Goal: Task Accomplishment & Management: Use online tool/utility

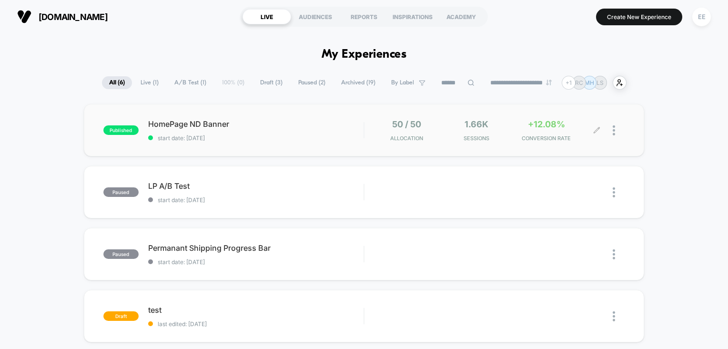
click at [494, 135] on span "Sessions" at bounding box center [476, 138] width 65 height 7
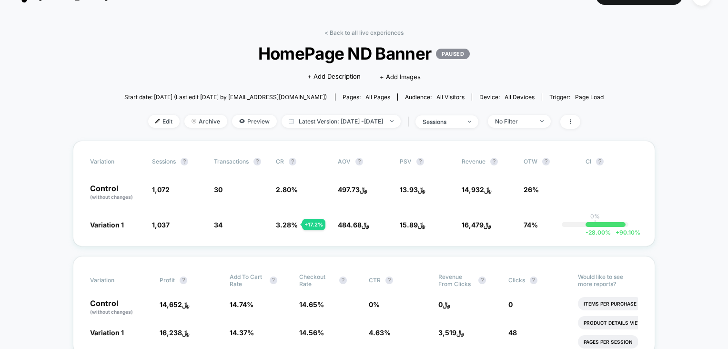
scroll to position [16, 0]
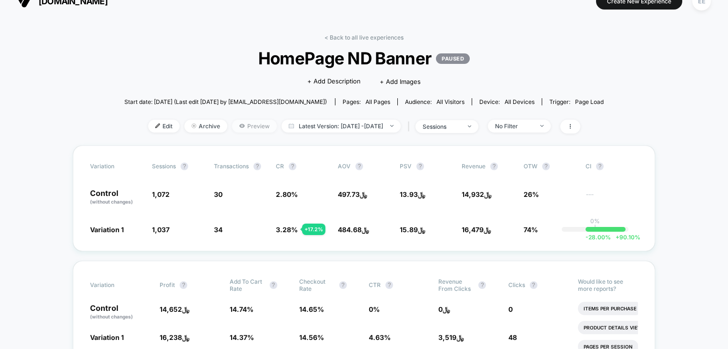
click at [232, 123] on span "Preview" at bounding box center [254, 126] width 45 height 13
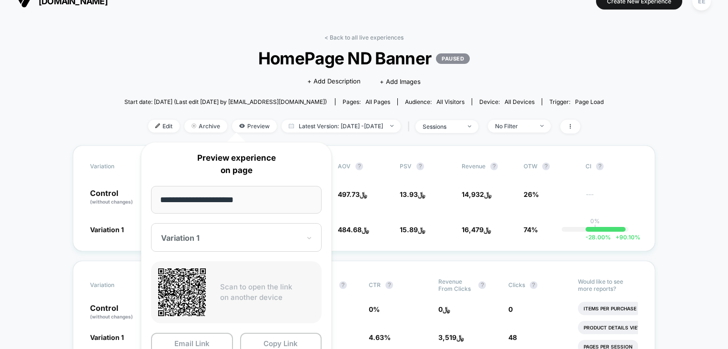
click at [267, 238] on div at bounding box center [230, 238] width 139 height 10
click at [275, 324] on div "**********" at bounding box center [236, 267] width 191 height 251
click at [293, 342] on button "Copy Link" at bounding box center [281, 343] width 82 height 21
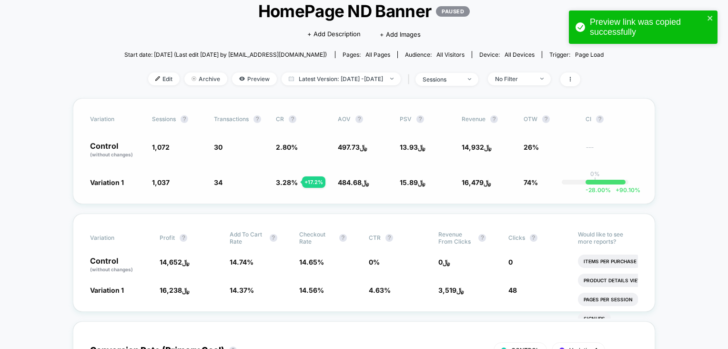
scroll to position [63, 0]
click at [251, 77] on span "Preview" at bounding box center [254, 78] width 45 height 13
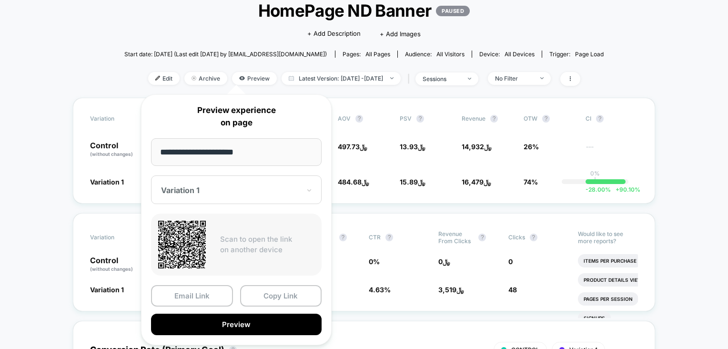
click at [238, 192] on div at bounding box center [230, 190] width 139 height 10
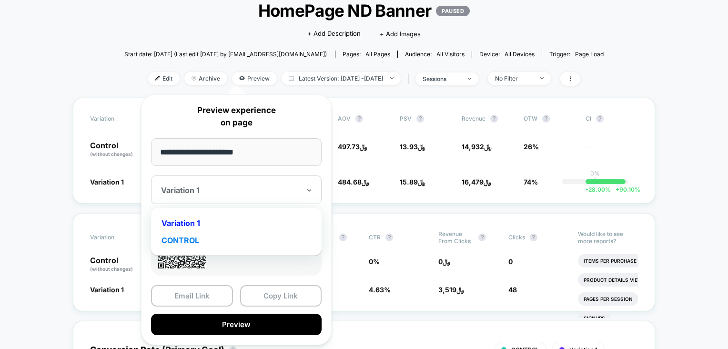
click at [187, 242] on div "CONTROL" at bounding box center [236, 240] width 161 height 17
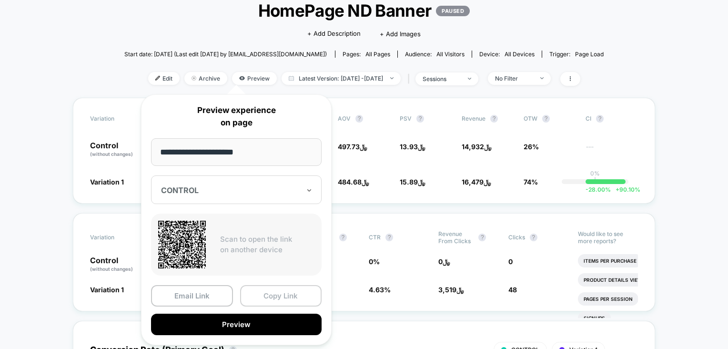
click at [278, 301] on button "Copy Link" at bounding box center [281, 295] width 82 height 21
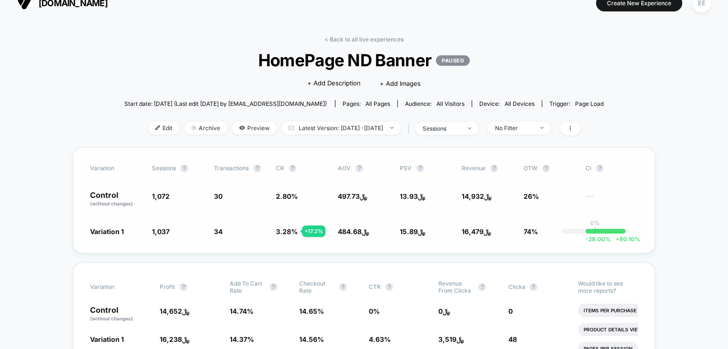
scroll to position [0, 0]
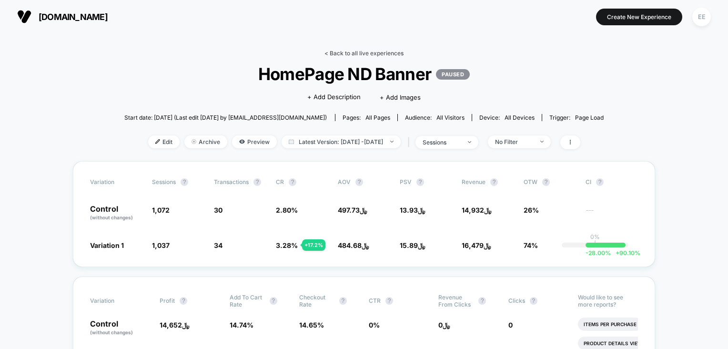
click at [330, 50] on link "< Back to all live experiences" at bounding box center [364, 53] width 79 height 7
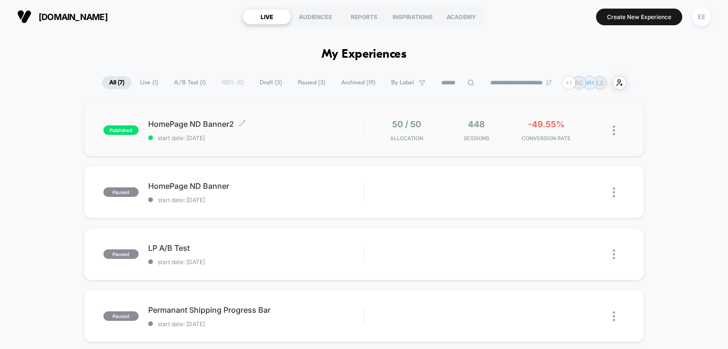
click at [212, 126] on span "HomePage ND Banner2 Click to edit experience details" at bounding box center [256, 124] width 216 height 10
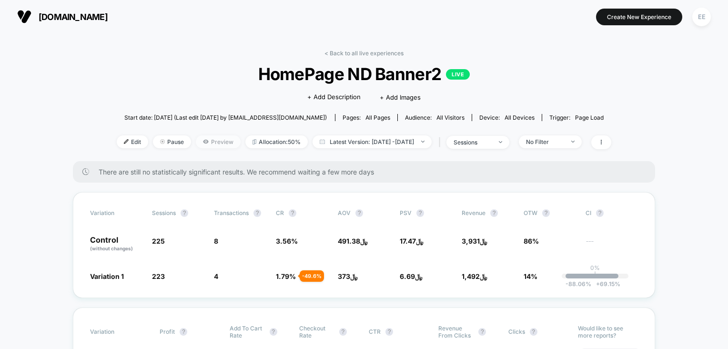
click at [215, 147] on span "Preview" at bounding box center [218, 141] width 45 height 13
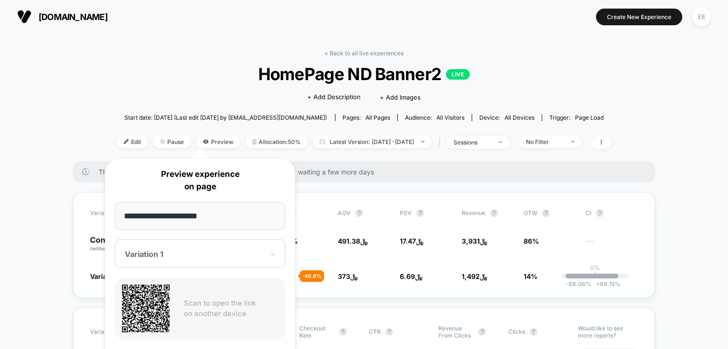
click at [267, 259] on div "Variation 1" at bounding box center [200, 253] width 171 height 29
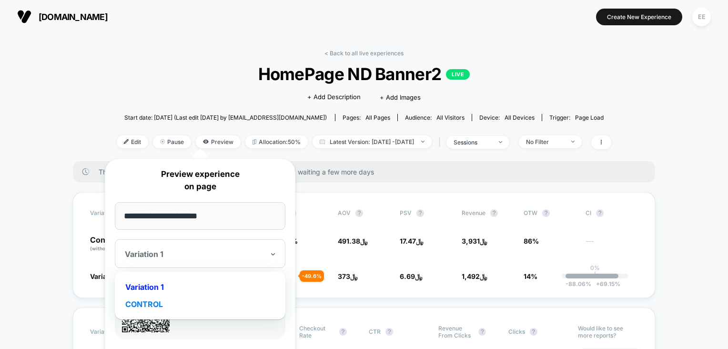
click at [194, 305] on div "CONTROL" at bounding box center [200, 304] width 161 height 17
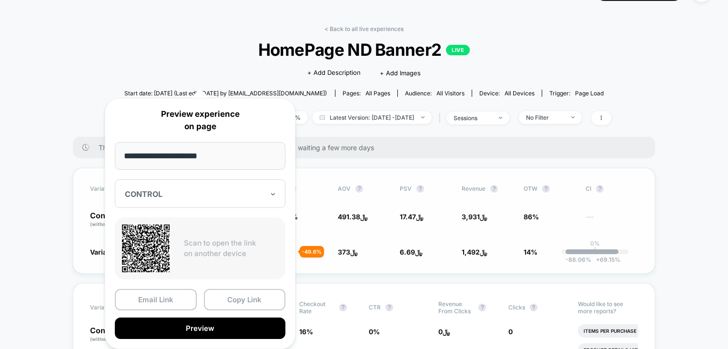
scroll to position [143, 0]
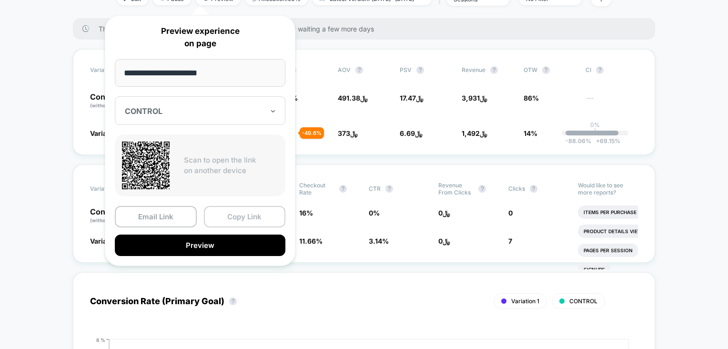
click at [253, 221] on button "Copy Link" at bounding box center [245, 216] width 82 height 21
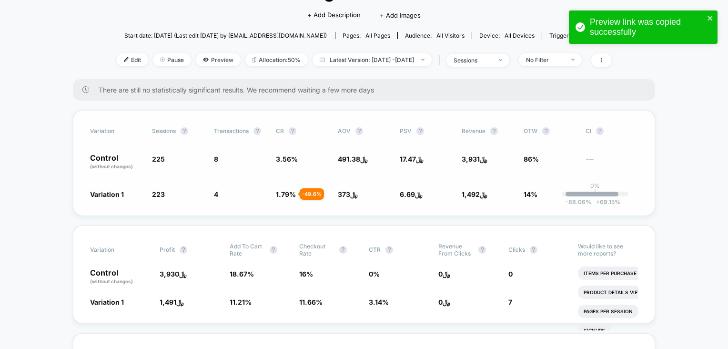
scroll to position [63, 0]
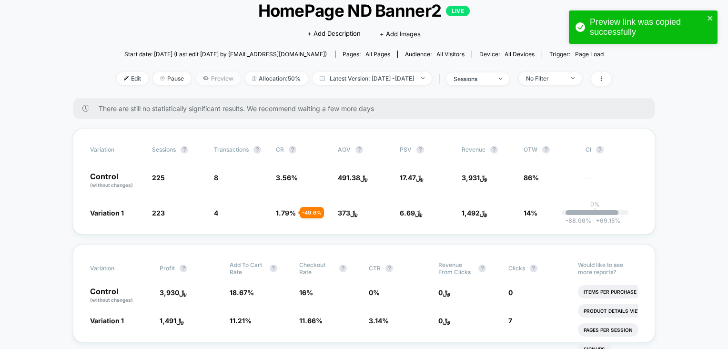
click at [199, 80] on span "Preview" at bounding box center [218, 78] width 45 height 13
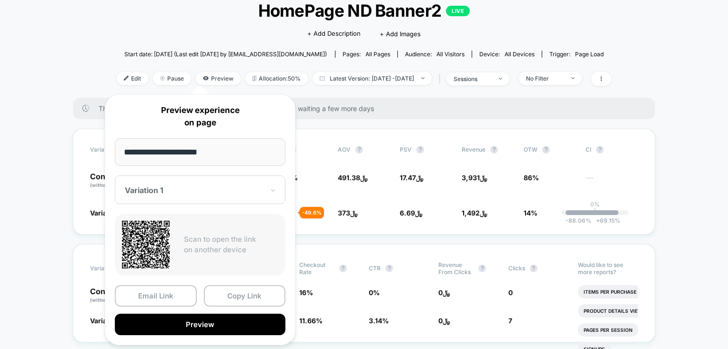
click at [233, 200] on div "Variation 1" at bounding box center [200, 189] width 171 height 29
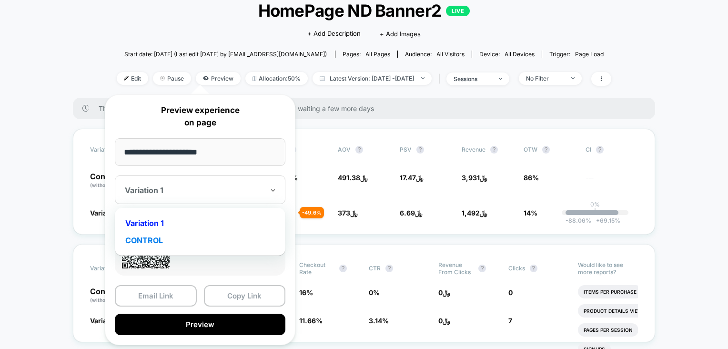
click at [189, 234] on div "CONTROL" at bounding box center [200, 240] width 161 height 17
click at [219, 191] on div at bounding box center [194, 190] width 139 height 10
click at [149, 213] on div "Variation 1 CONTROL" at bounding box center [200, 232] width 161 height 38
click at [151, 217] on div "Variation 1" at bounding box center [200, 222] width 161 height 17
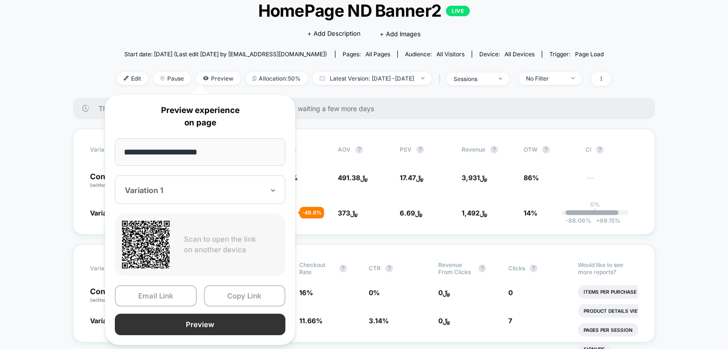
click at [199, 317] on button "Preview" at bounding box center [200, 324] width 171 height 21
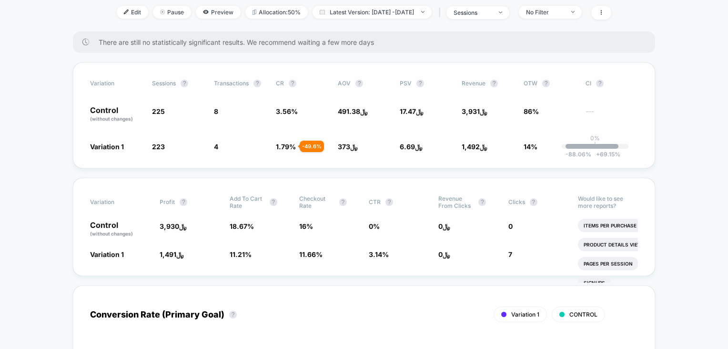
scroll to position [0, 0]
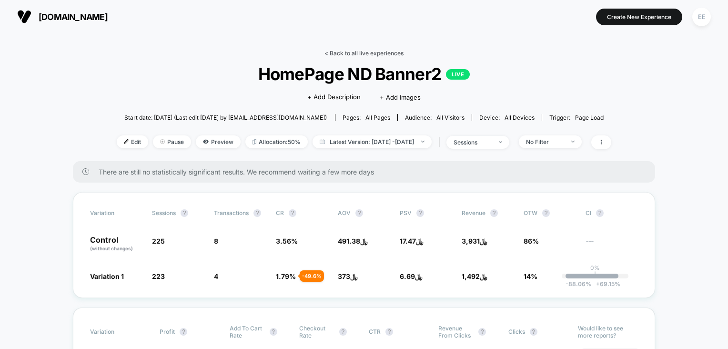
click at [338, 51] on link "< Back to all live experiences" at bounding box center [364, 53] width 79 height 7
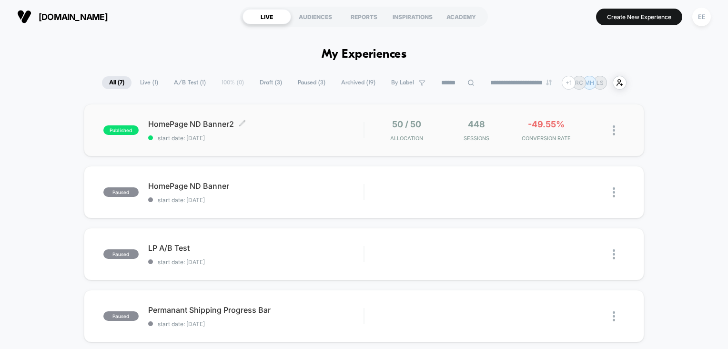
click at [267, 119] on span "HomePage ND Banner2 Click to edit experience details" at bounding box center [256, 124] width 216 height 10
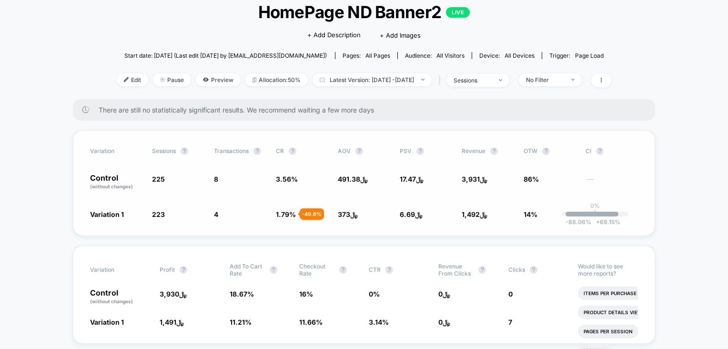
scroll to position [63, 0]
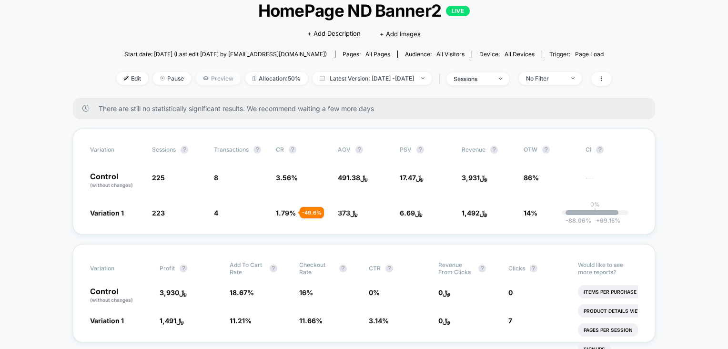
click at [200, 80] on span "Preview" at bounding box center [218, 78] width 45 height 13
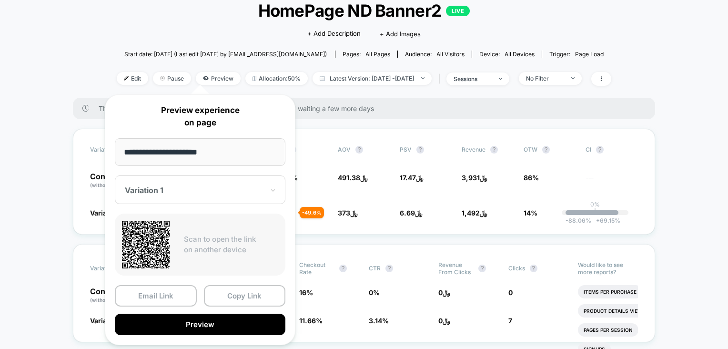
click at [221, 194] on div at bounding box center [194, 190] width 139 height 10
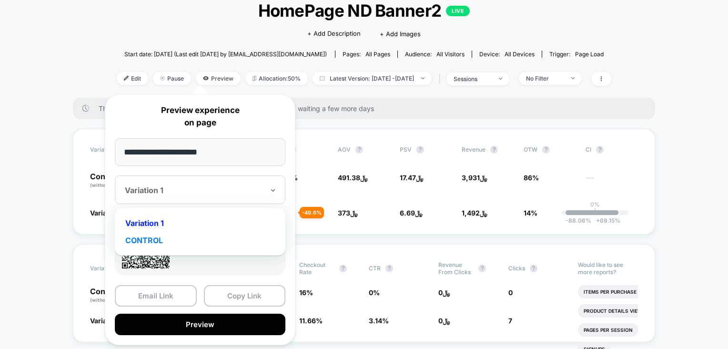
click at [173, 246] on div "CONTROL" at bounding box center [200, 240] width 161 height 17
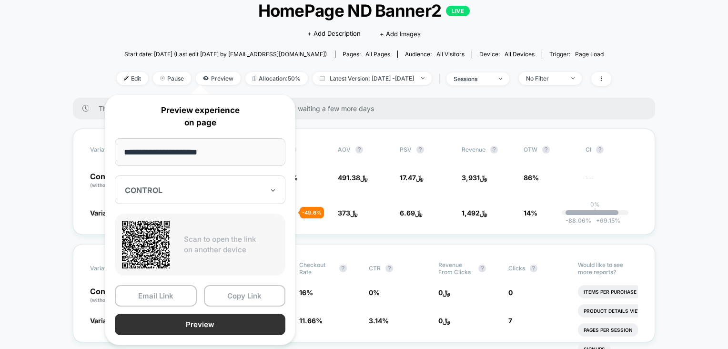
click at [227, 318] on button "Preview" at bounding box center [200, 324] width 171 height 21
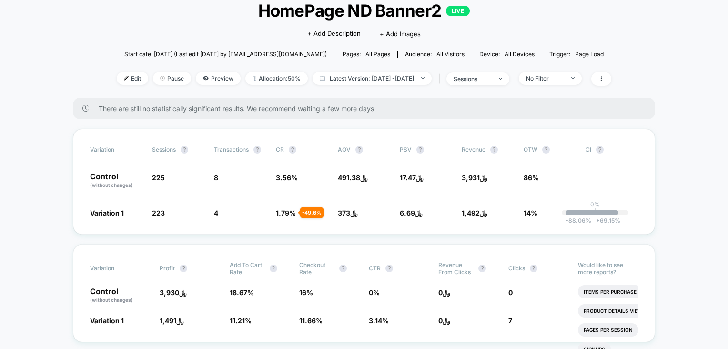
click at [601, 27] on div "< Back to all live experiences HomePage ND Banner2 LIVE Click to edit experienc…" at bounding box center [364, 42] width 495 height 112
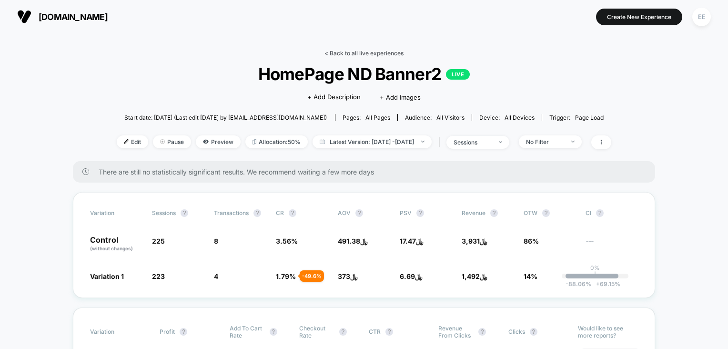
click at [334, 50] on link "< Back to all live experiences" at bounding box center [364, 53] width 79 height 7
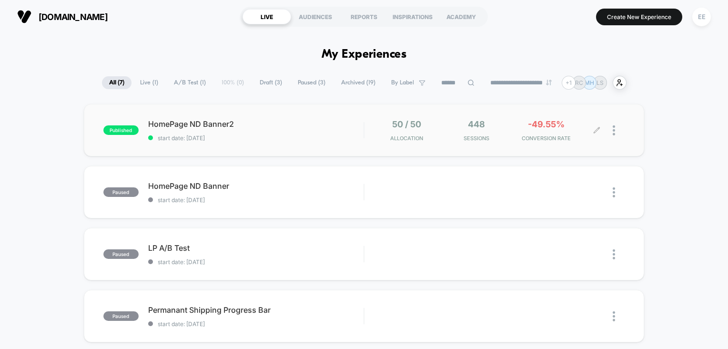
click at [616, 135] on div at bounding box center [619, 130] width 12 height 22
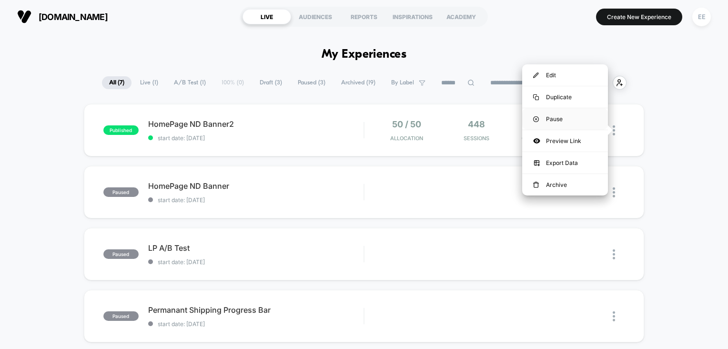
click at [576, 122] on div "Pause" at bounding box center [565, 118] width 86 height 21
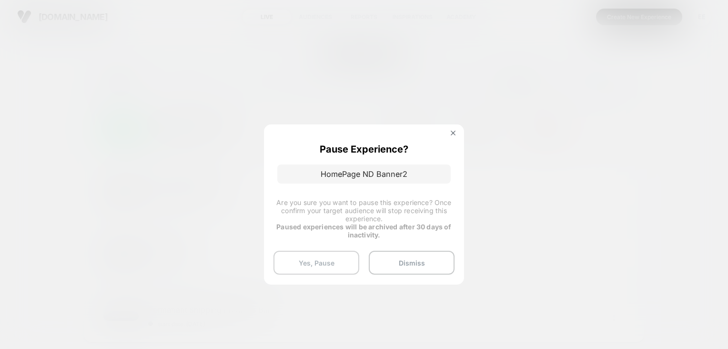
click at [339, 266] on button "Yes, Pause" at bounding box center [317, 263] width 86 height 24
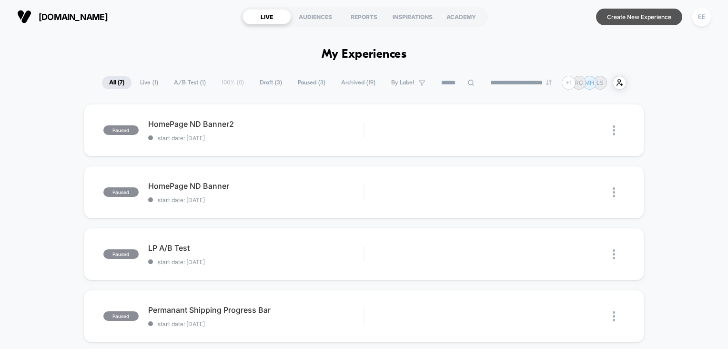
click at [634, 20] on button "Create New Experience" at bounding box center [639, 17] width 86 height 17
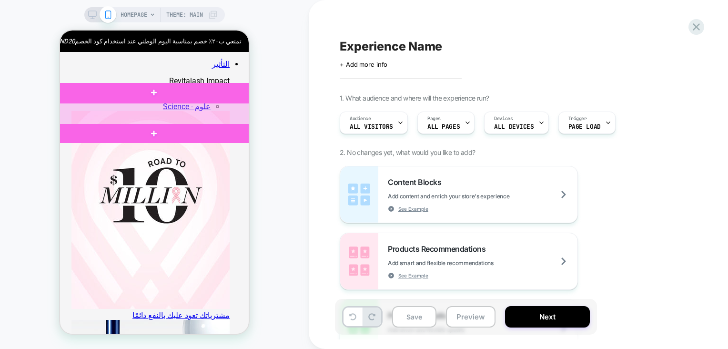
click at [239, 113] on div at bounding box center [153, 114] width 201 height 22
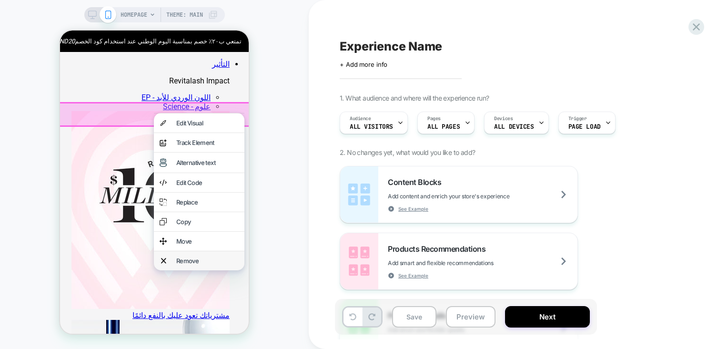
click at [207, 265] on div "Remove" at bounding box center [207, 261] width 62 height 8
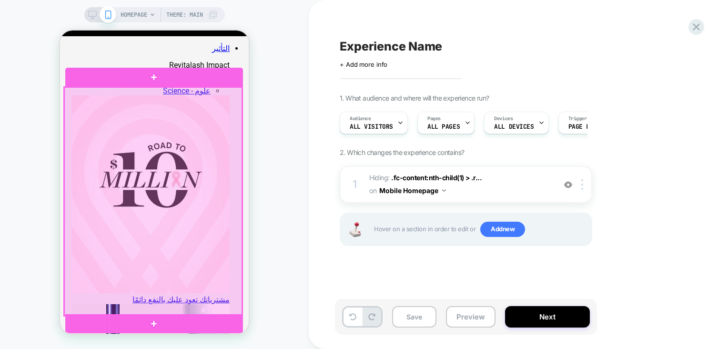
scroll to position [31, 0]
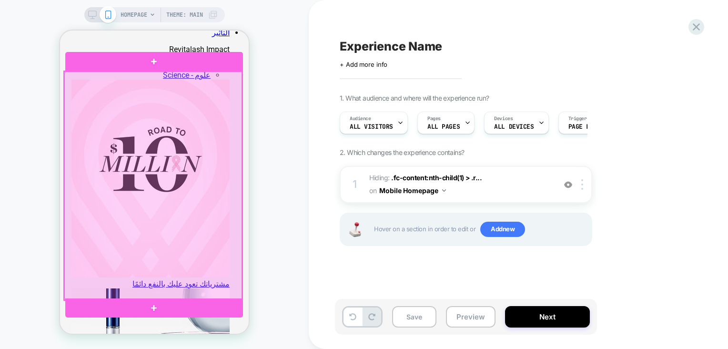
click at [203, 234] on div at bounding box center [153, 185] width 178 height 228
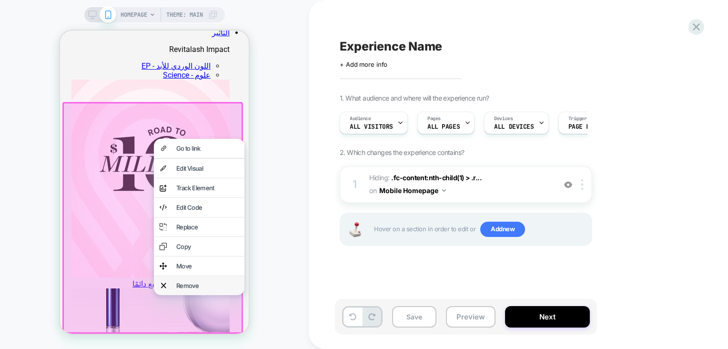
click at [199, 289] on div "Remove" at bounding box center [207, 286] width 62 height 8
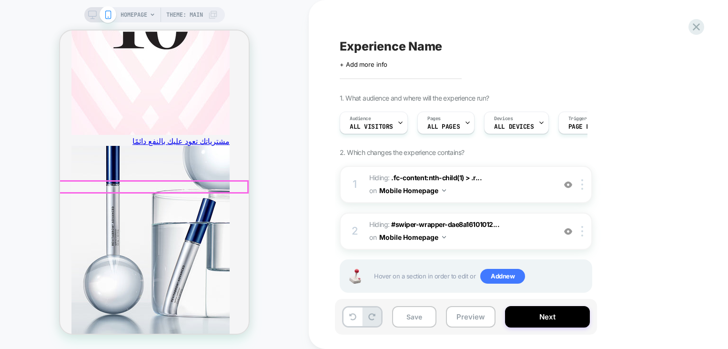
scroll to position [174, 0]
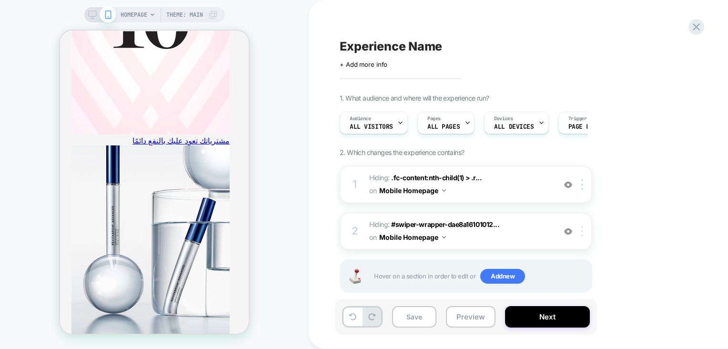
click at [585, 230] on div at bounding box center [584, 231] width 16 height 10
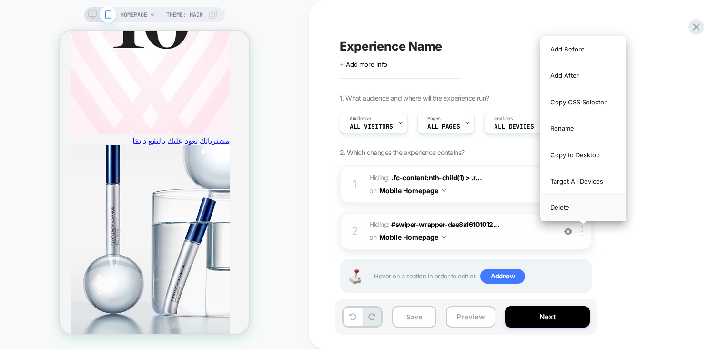
click at [576, 202] on div "Delete" at bounding box center [583, 207] width 85 height 26
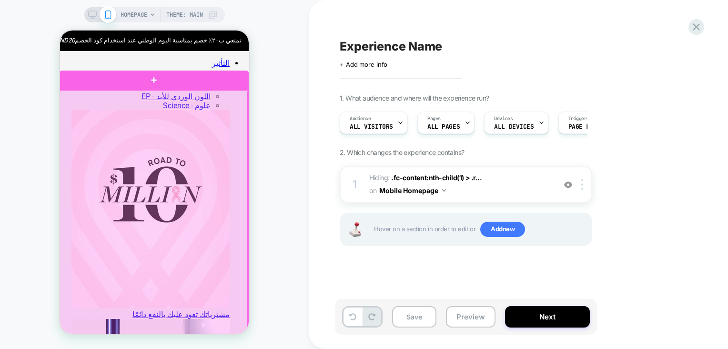
scroll to position [0, 0]
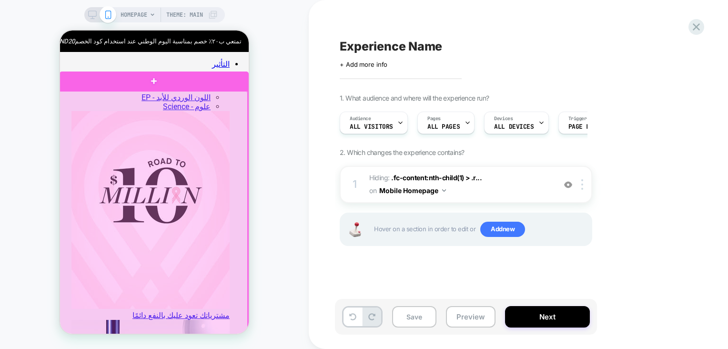
click at [212, 203] on div at bounding box center [153, 237] width 189 height 292
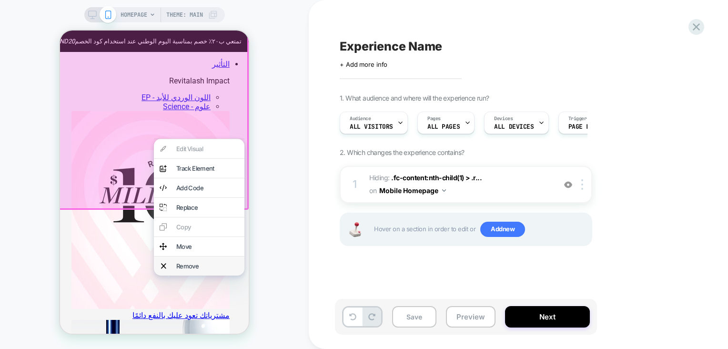
click at [174, 275] on div "Remove" at bounding box center [199, 265] width 91 height 19
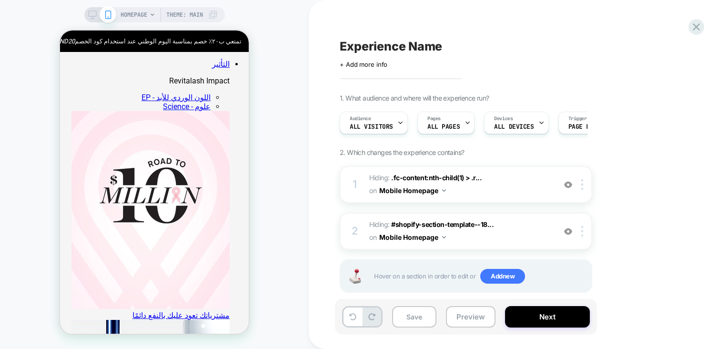
click at [139, 13] on span "HOMEPAGE" at bounding box center [134, 14] width 27 height 15
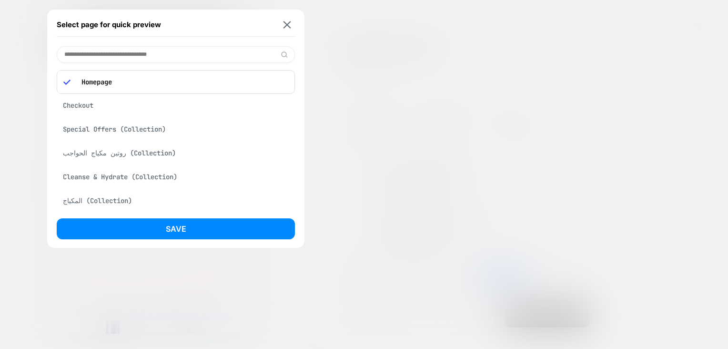
click at [385, 119] on div at bounding box center [364, 174] width 728 height 349
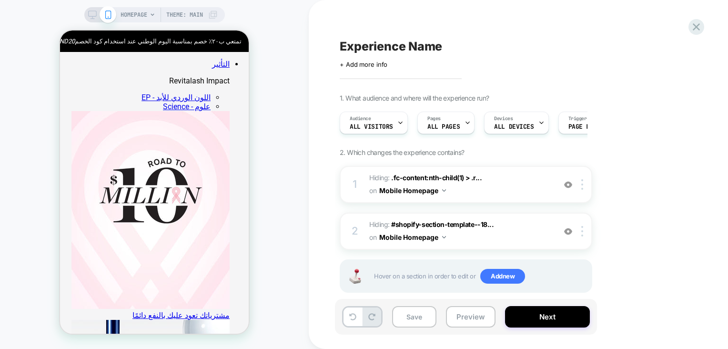
click at [89, 14] on icon at bounding box center [92, 14] width 9 height 9
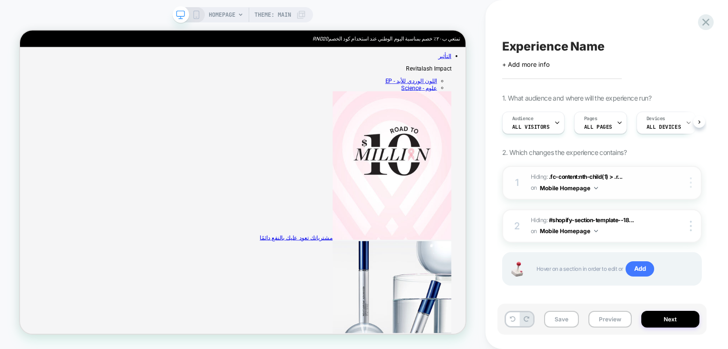
click at [692, 183] on img at bounding box center [691, 182] width 2 height 10
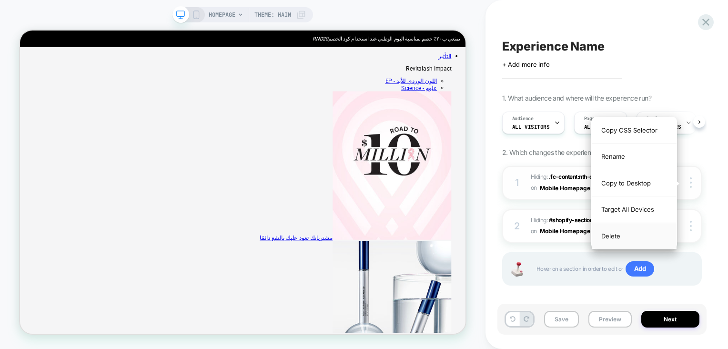
click at [647, 229] on div "Delete" at bounding box center [634, 236] width 85 height 26
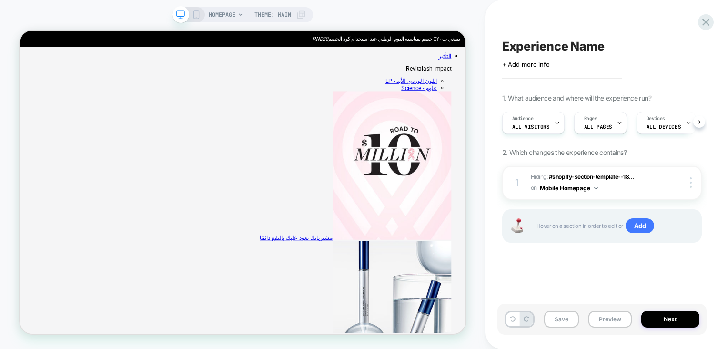
click at [194, 12] on rect at bounding box center [196, 15] width 5 height 8
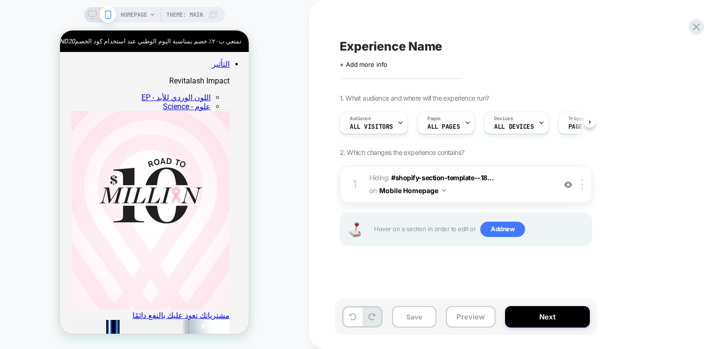
click at [93, 12] on icon at bounding box center [92, 14] width 9 height 9
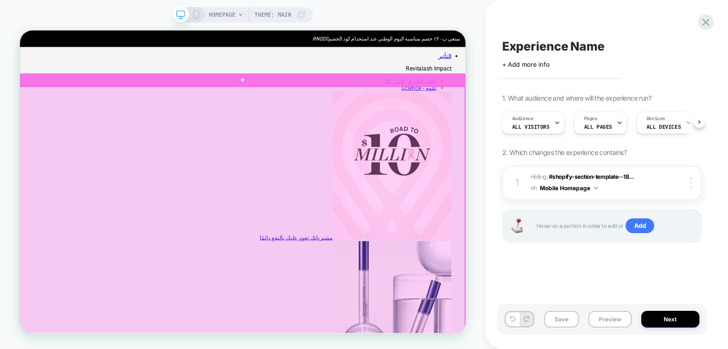
click at [602, 124] on div at bounding box center [316, 270] width 595 height 331
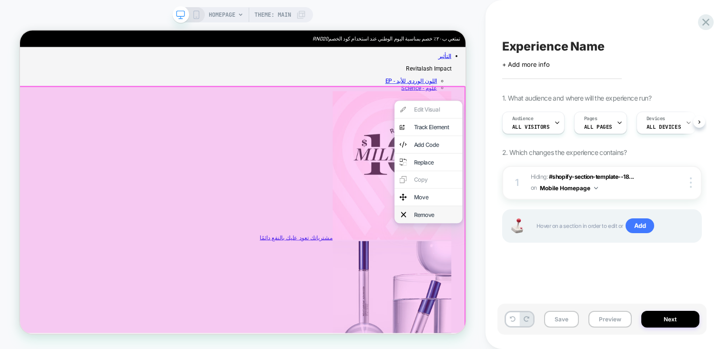
click at [570, 279] on div "Remove" at bounding box center [565, 276] width 91 height 23
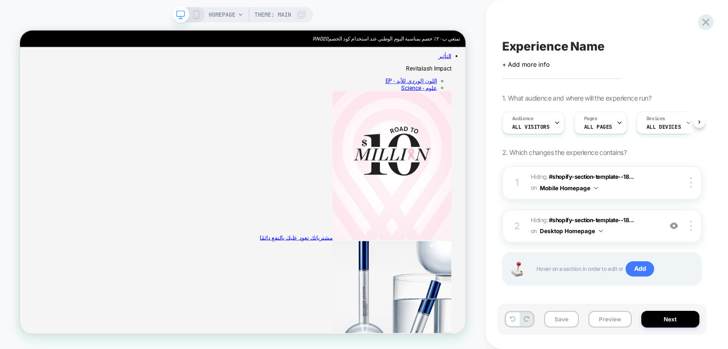
click at [552, 64] on div "+ Add more info" at bounding box center [597, 65] width 191 height 8
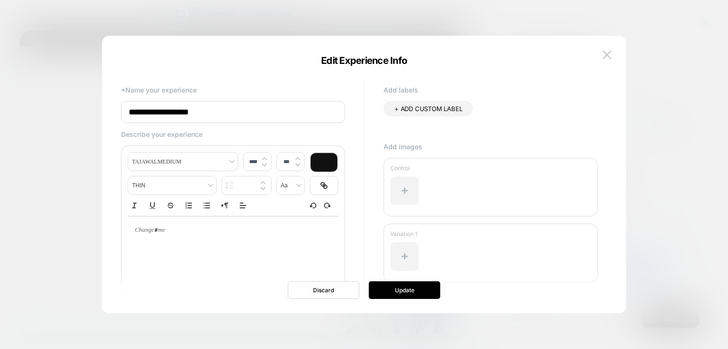
click at [259, 109] on input "**********" at bounding box center [233, 112] width 224 height 22
click at [186, 113] on input "**********" at bounding box center [233, 112] width 224 height 22
type input "**********"
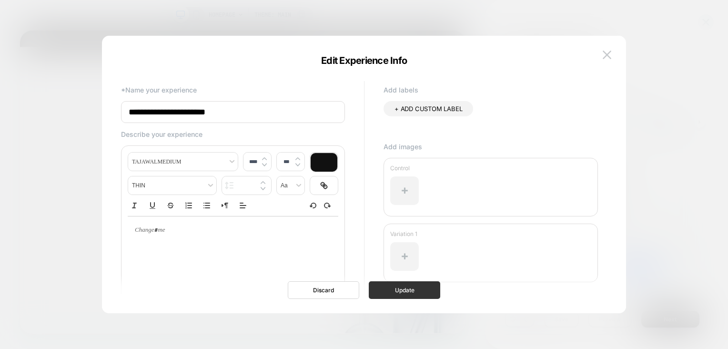
click at [401, 287] on button "Update" at bounding box center [404, 290] width 71 height 18
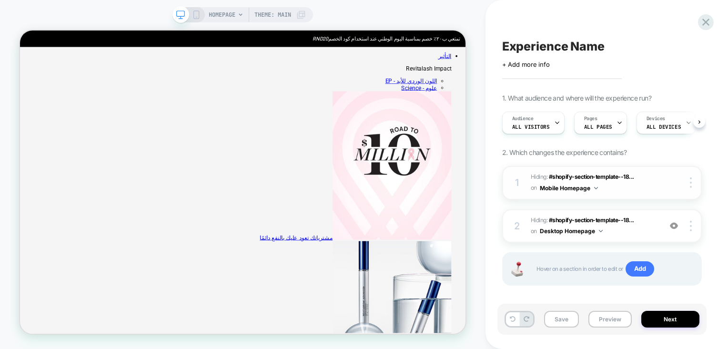
click at [689, 190] on div "1 Hiding : #shopify-section-template--18... #shopify-section-template--18853547…" at bounding box center [602, 183] width 200 height 34
click at [688, 183] on div at bounding box center [692, 182] width 18 height 10
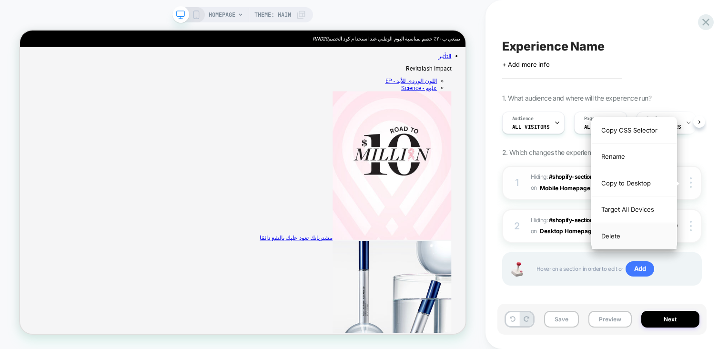
click at [652, 233] on div "Delete" at bounding box center [634, 236] width 85 height 26
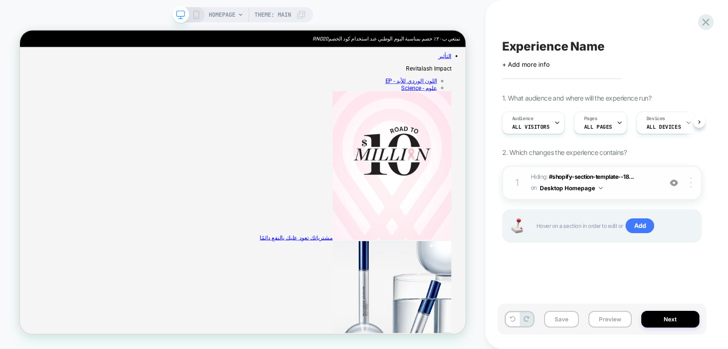
click at [690, 184] on div at bounding box center [692, 182] width 18 height 10
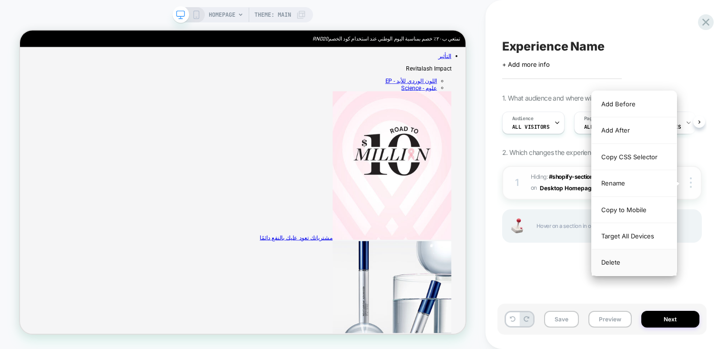
click at [619, 259] on div "Delete" at bounding box center [634, 262] width 85 height 26
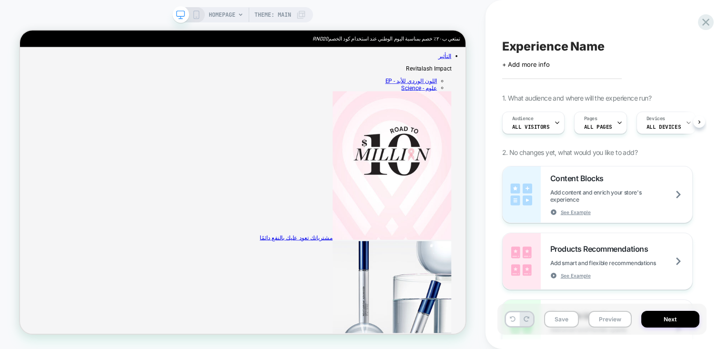
click at [246, 15] on div "HOMEPAGE Theme: MAIN" at bounding box center [257, 14] width 97 height 15
click at [197, 13] on icon at bounding box center [196, 14] width 9 height 9
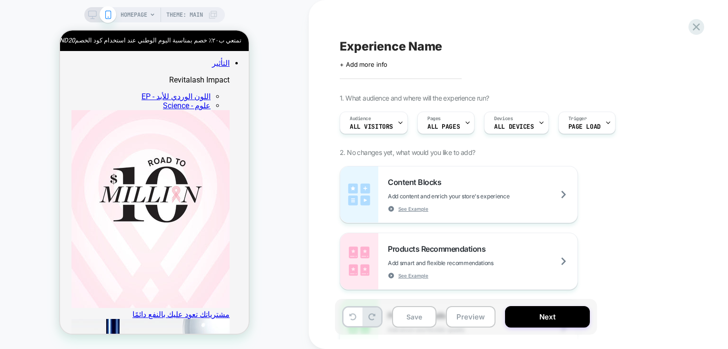
click at [138, 16] on span "HOMEPAGE" at bounding box center [134, 14] width 27 height 15
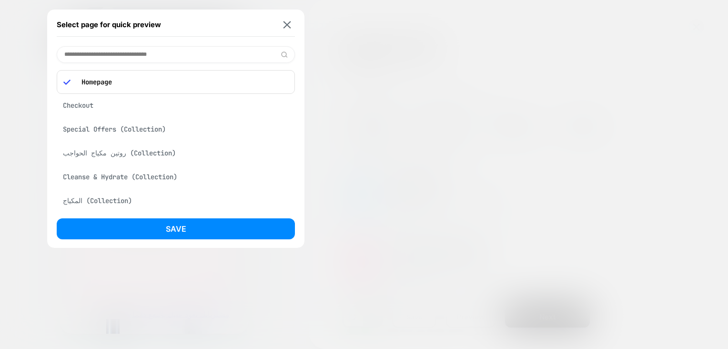
click at [173, 53] on input at bounding box center [176, 54] width 238 height 17
paste input "**********"
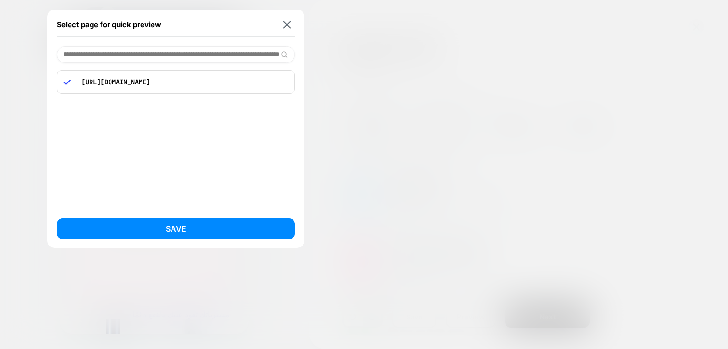
type input "**********"
click at [177, 88] on div "[URL][DOMAIN_NAME]" at bounding box center [176, 82] width 238 height 24
click at [209, 239] on div "Save" at bounding box center [176, 231] width 238 height 26
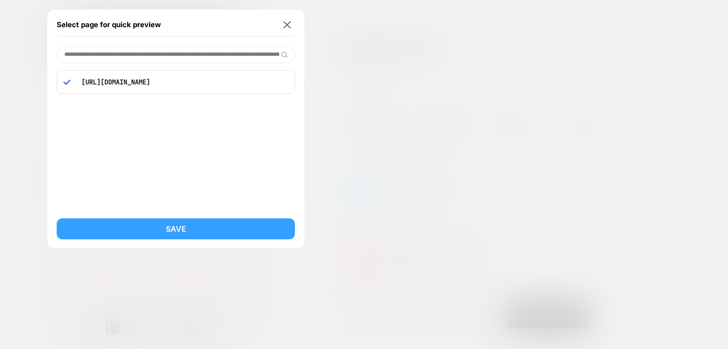
click at [212, 232] on button "Save" at bounding box center [176, 228] width 238 height 21
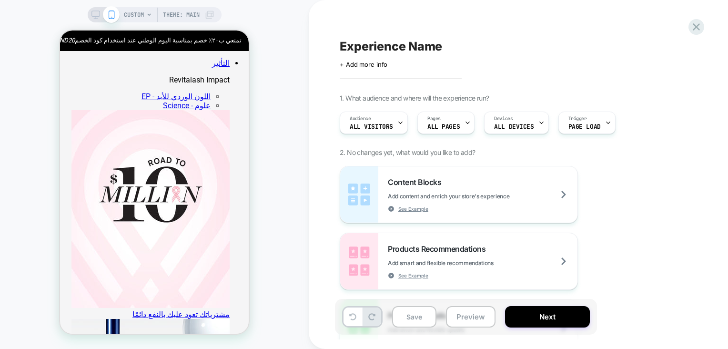
click at [95, 18] on icon at bounding box center [95, 17] width 0 height 2
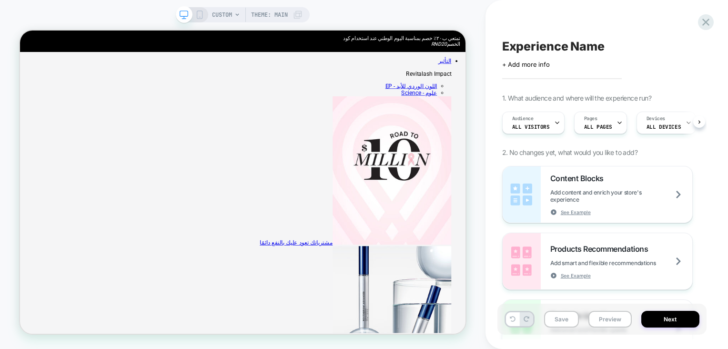
click at [198, 20] on div "CUSTOM Theme: MAIN" at bounding box center [243, 14] width 134 height 15
click at [195, 19] on div "CUSTOM Theme: MAIN" at bounding box center [243, 14] width 134 height 15
click at [220, 19] on span "CUSTOM" at bounding box center [222, 14] width 20 height 15
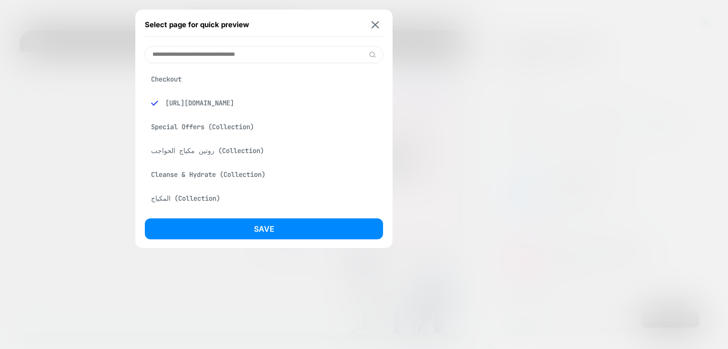
click at [234, 112] on div "[URL][DOMAIN_NAME]" at bounding box center [264, 103] width 238 height 18
click at [293, 104] on div "[URL][DOMAIN_NAME]" at bounding box center [264, 103] width 238 height 18
click at [289, 112] on div "[URL][DOMAIN_NAME]" at bounding box center [264, 103] width 238 height 18
click at [296, 59] on input at bounding box center [264, 54] width 238 height 17
paste input "**********"
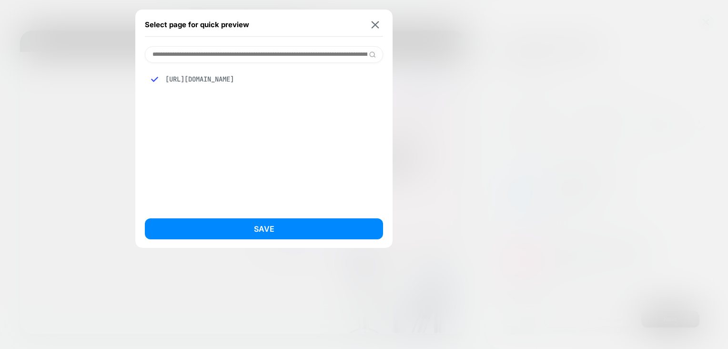
click at [291, 88] on div "[URL][DOMAIN_NAME]" at bounding box center [264, 79] width 238 height 18
click at [223, 88] on div "[URL][DOMAIN_NAME]" at bounding box center [264, 79] width 238 height 18
drag, startPoint x: 248, startPoint y: 51, endPoint x: 608, endPoint y: 43, distance: 359.5
click at [310, 22] on div "**********" at bounding box center [243, 14] width 134 height 15
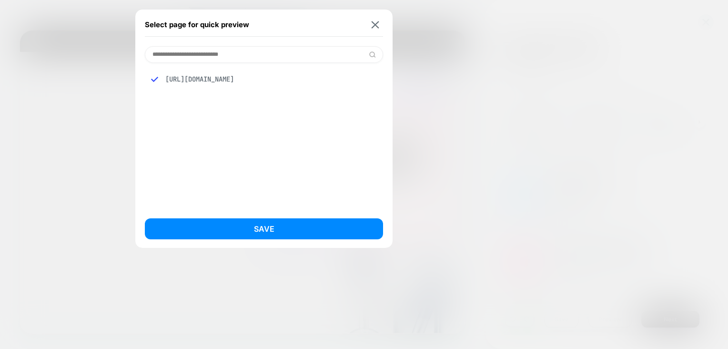
scroll to position [0, 0]
type input "**********"
click at [372, 53] on img at bounding box center [372, 54] width 7 height 7
click at [377, 24] on img at bounding box center [376, 24] width 8 height 7
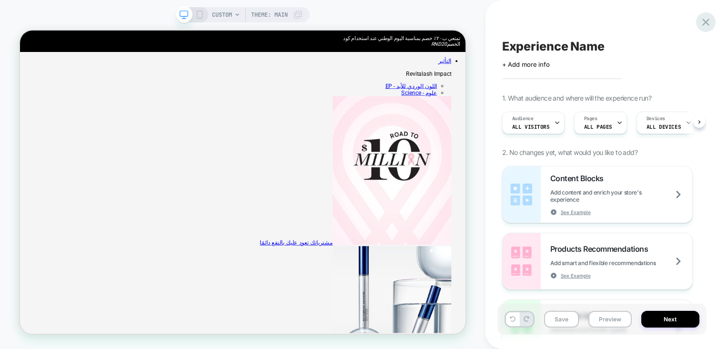
click at [712, 22] on icon at bounding box center [706, 22] width 13 height 13
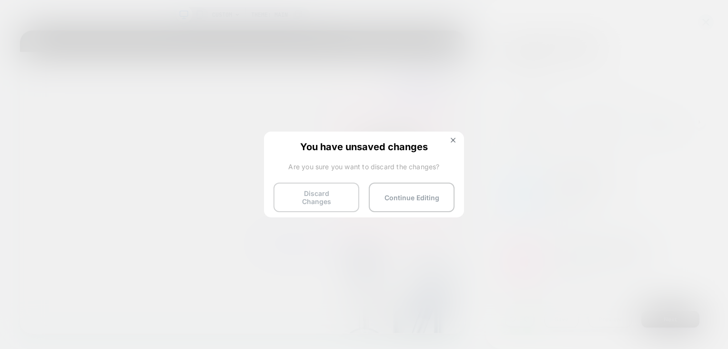
click at [353, 198] on button "Discard Changes" at bounding box center [317, 198] width 86 height 30
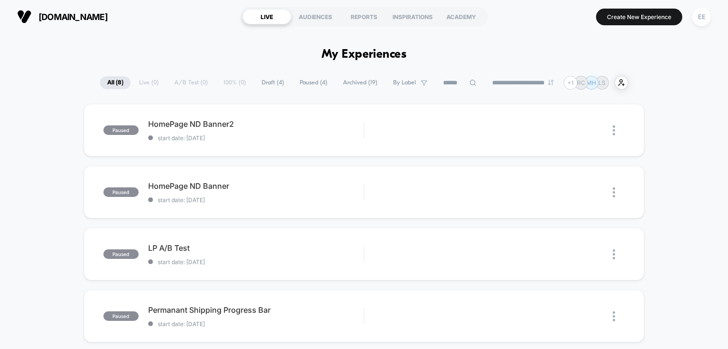
click at [655, 29] on div "revitalash.sa LIVE AUDIENCES REPORTS INSPIRATIONS ACADEMY Create New Experience…" at bounding box center [364, 16] width 728 height 33
click at [652, 20] on button "Create New Experience" at bounding box center [639, 17] width 86 height 17
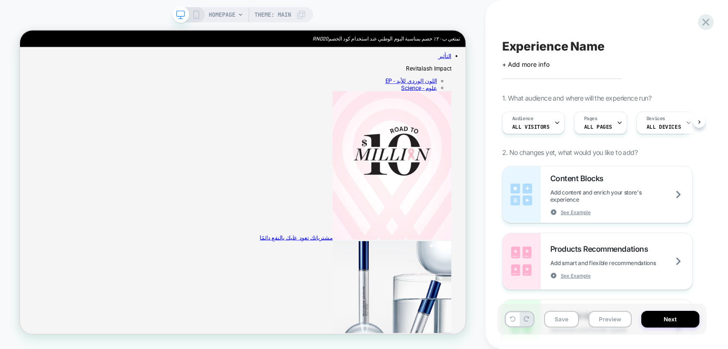
click at [238, 16] on icon at bounding box center [241, 15] width 6 height 6
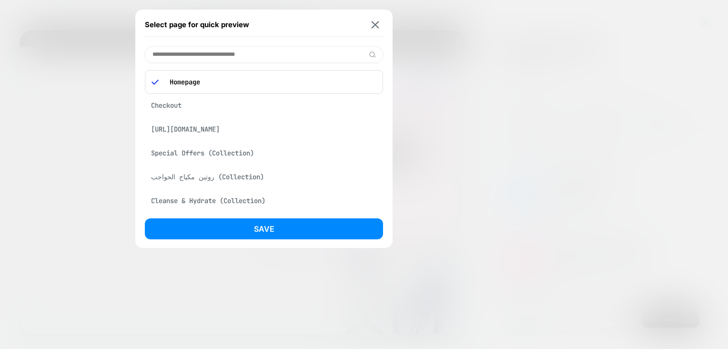
click at [238, 46] on input at bounding box center [264, 54] width 238 height 17
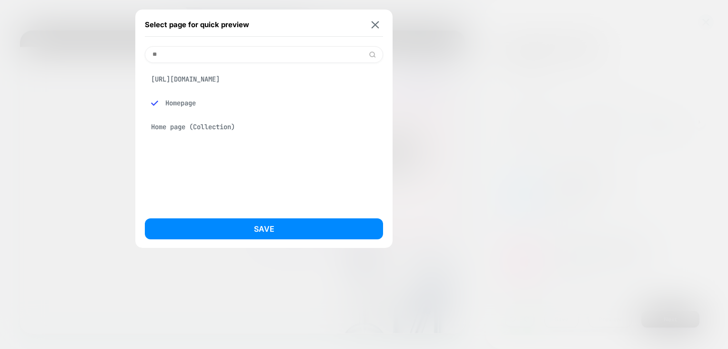
type input "*"
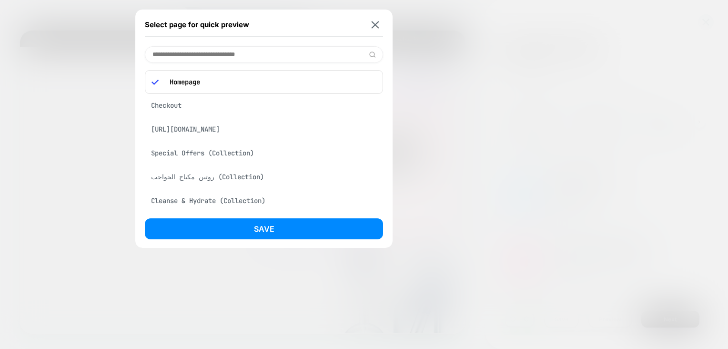
click at [304, 56] on input at bounding box center [264, 54] width 238 height 17
paste input "**********"
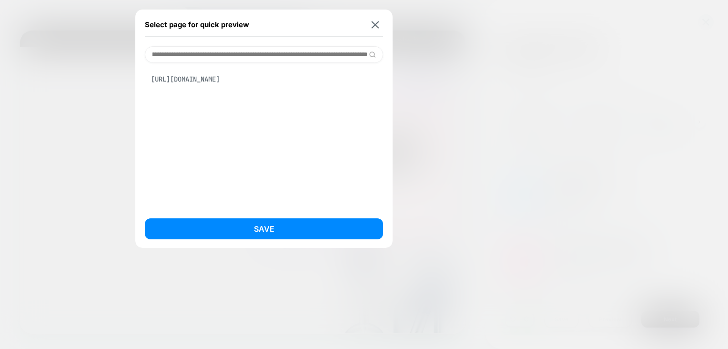
type input "**********"
click at [344, 88] on div "[URL][DOMAIN_NAME]" at bounding box center [264, 79] width 238 height 18
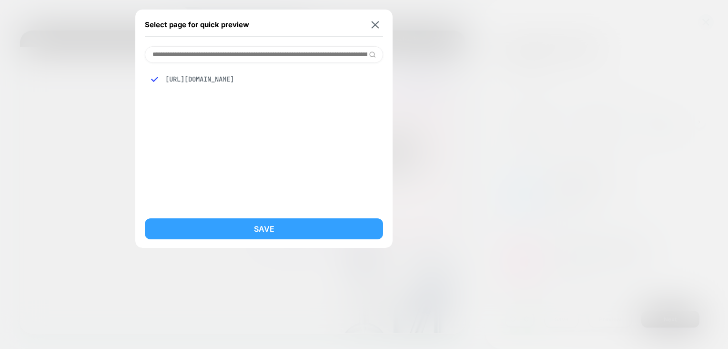
click at [353, 235] on button "Save" at bounding box center [264, 228] width 238 height 21
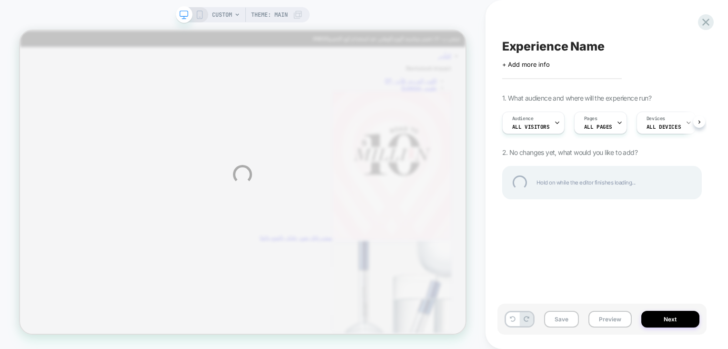
click at [228, 14] on div "CUSTOM Theme: MAIN Experience Name Click to edit experience details + Add more …" at bounding box center [364, 174] width 728 height 349
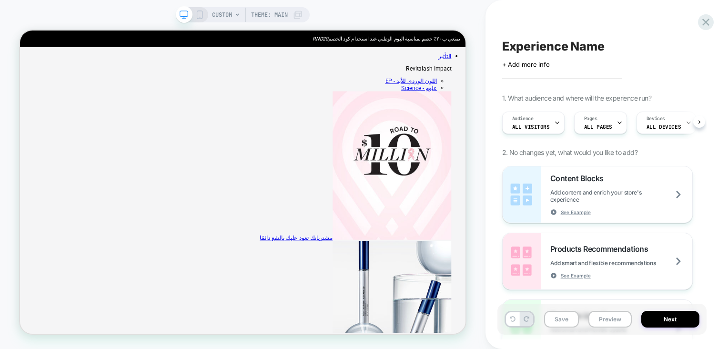
scroll to position [0, 0]
click at [215, 11] on span "CUSTOM" at bounding box center [222, 14] width 20 height 15
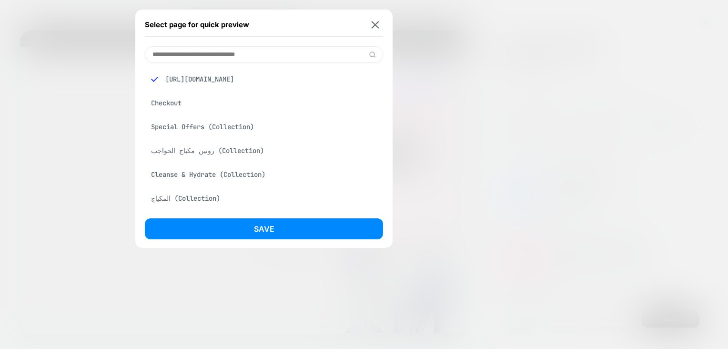
click at [246, 49] on input at bounding box center [264, 54] width 238 height 17
paste input "**********"
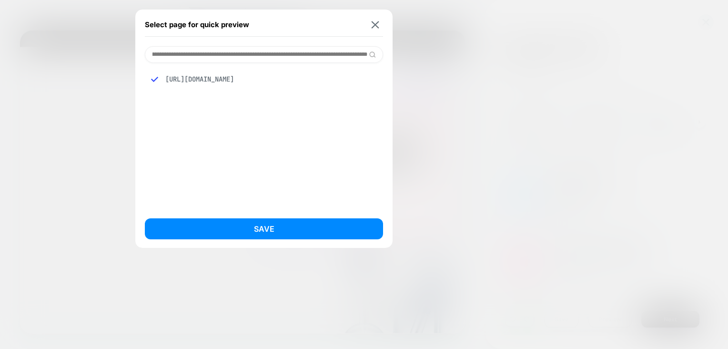
type input "**********"
click at [317, 164] on div "[URL][DOMAIN_NAME]" at bounding box center [264, 136] width 238 height 146
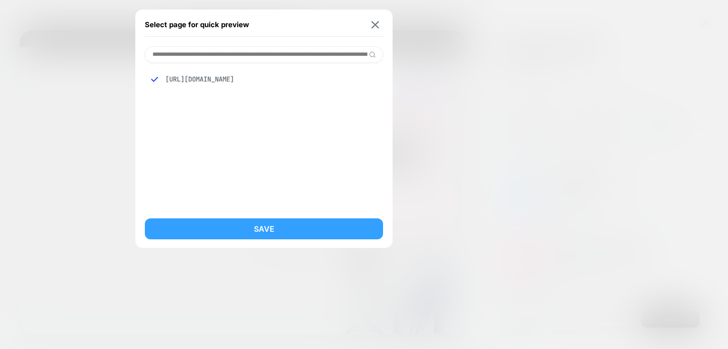
click at [342, 234] on button "Save" at bounding box center [264, 228] width 238 height 21
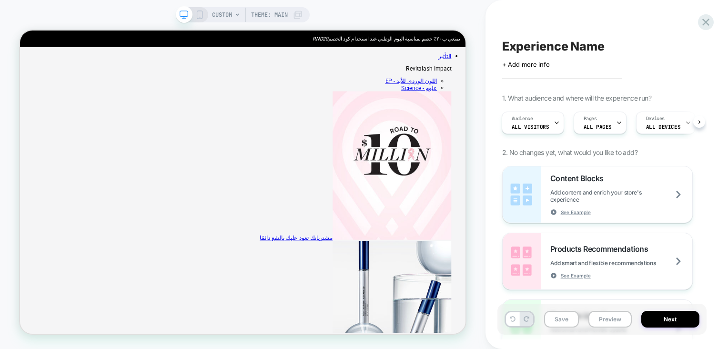
click at [602, 134] on div "Audience All Visitors Pages ALL PAGES Devices ALL DEVICES Trigger Page Load" at bounding box center [598, 123] width 200 height 32
click at [603, 125] on span "ALL PAGES" at bounding box center [598, 126] width 28 height 7
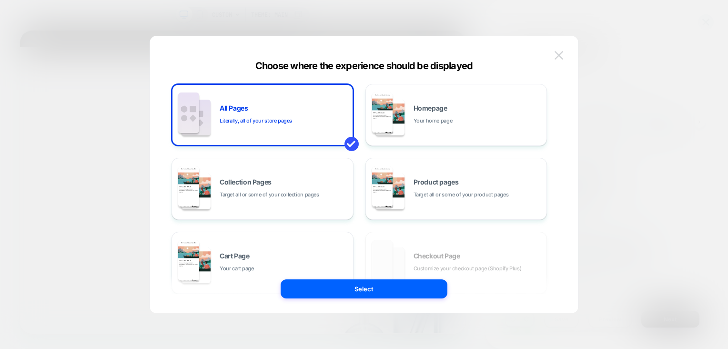
click at [559, 57] on img at bounding box center [559, 55] width 9 height 8
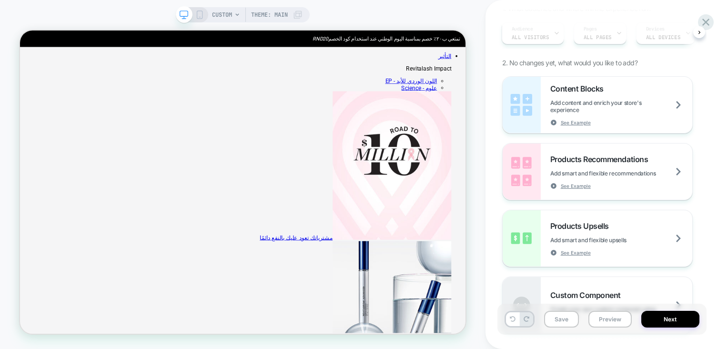
scroll to position [16, 0]
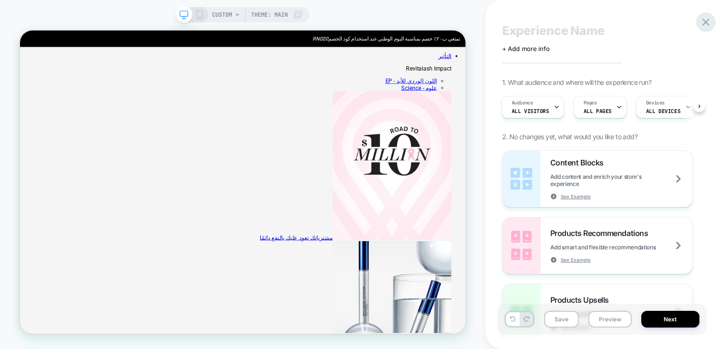
click at [703, 25] on icon at bounding box center [706, 22] width 13 height 13
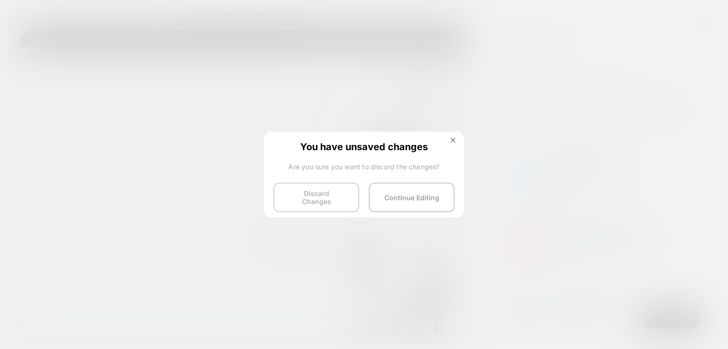
click at [342, 197] on button "Discard Changes" at bounding box center [317, 198] width 86 height 30
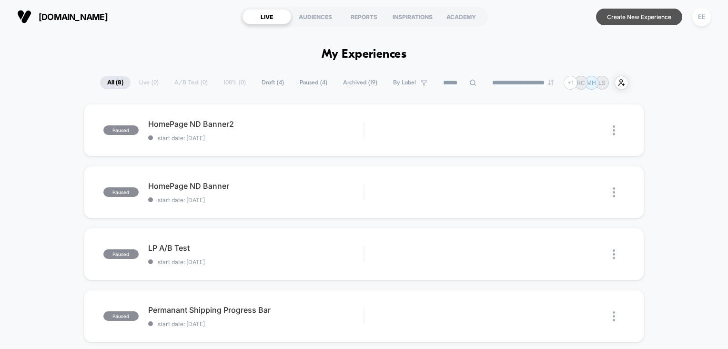
click at [603, 21] on button "Create New Experience" at bounding box center [639, 17] width 86 height 17
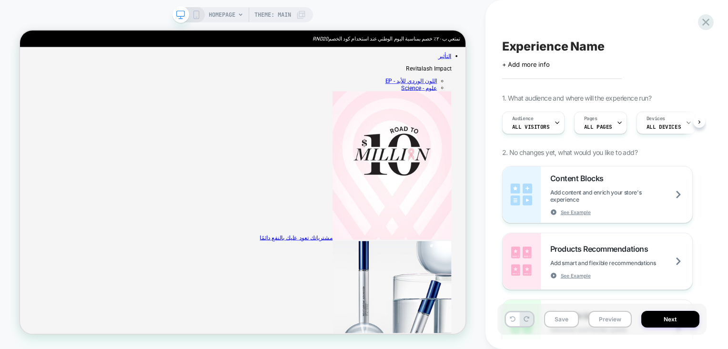
click at [290, 17] on span "Theme: MAIN" at bounding box center [273, 14] width 37 height 15
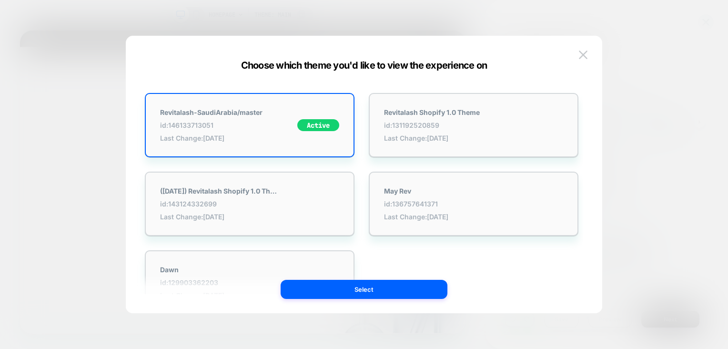
click at [586, 57] on img at bounding box center [583, 55] width 9 height 8
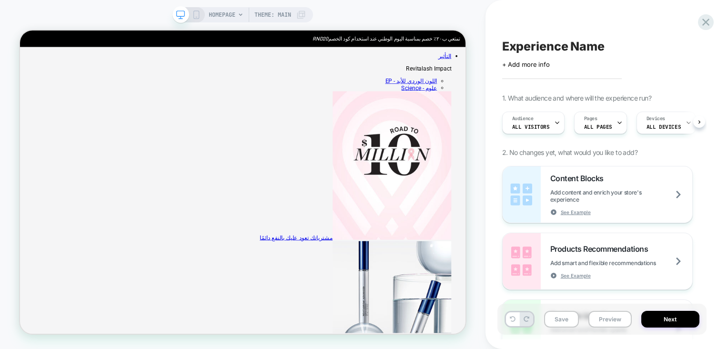
click at [714, 17] on div "Experience Name Click to edit experience details + Add more info 1. What audien…" at bounding box center [607, 174] width 243 height 349
click at [707, 22] on icon at bounding box center [706, 22] width 7 height 7
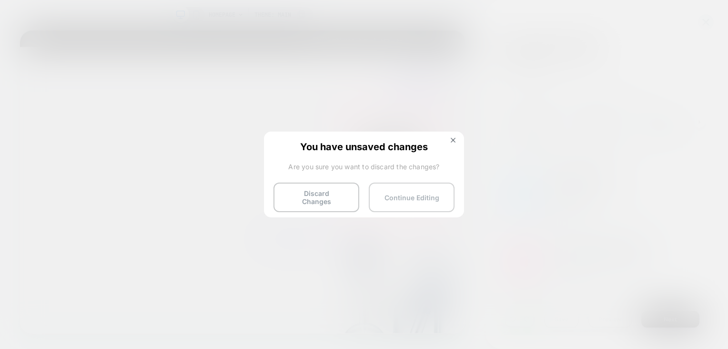
click at [409, 194] on button "Continue Editing" at bounding box center [412, 198] width 86 height 30
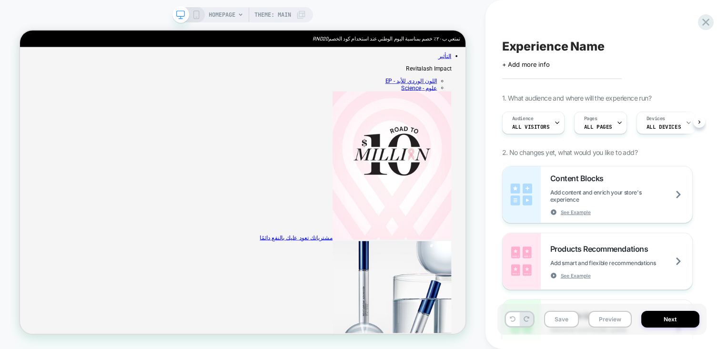
click at [223, 12] on span "HOMEPAGE" at bounding box center [222, 14] width 27 height 15
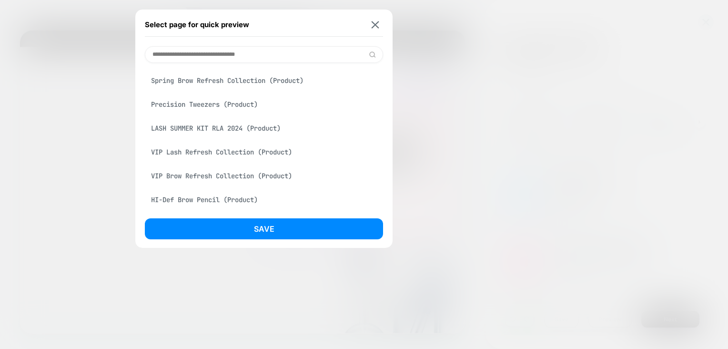
scroll to position [976, 0]
click at [372, 25] on img at bounding box center [376, 24] width 8 height 7
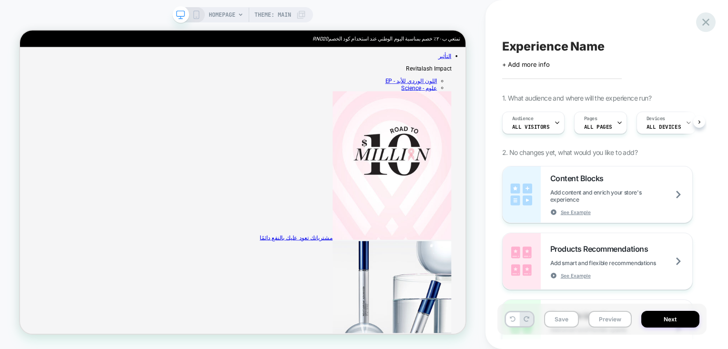
click at [707, 24] on icon at bounding box center [706, 22] width 7 height 7
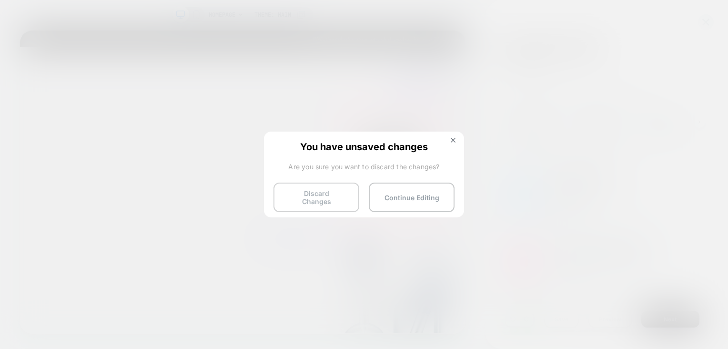
click at [354, 198] on button "Discard Changes" at bounding box center [317, 198] width 86 height 30
